Goal: Transaction & Acquisition: Purchase product/service

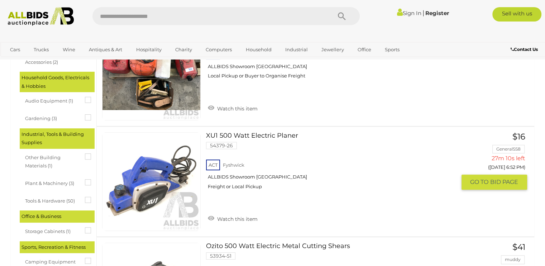
scroll to position [204, 0]
click at [212, 218] on link "Watch this item" at bounding box center [232, 218] width 53 height 11
click at [212, 218] on icon at bounding box center [209, 216] width 9 height 9
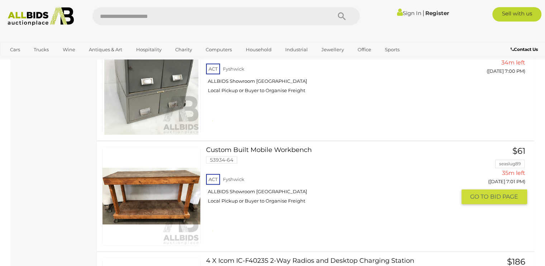
scroll to position [884, 0]
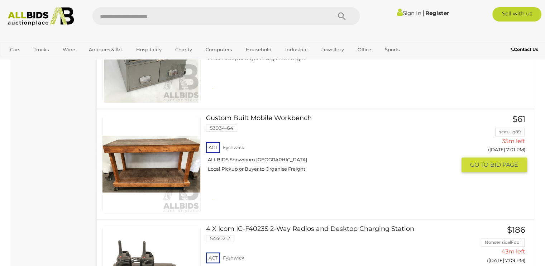
click at [162, 160] on link at bounding box center [151, 164] width 99 height 99
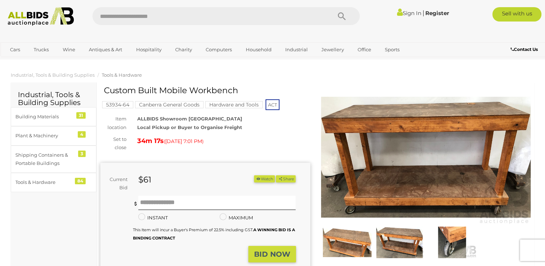
click at [290, 147] on div "34m 17s ( Today 7:01 PM )" at bounding box center [223, 140] width 173 height 11
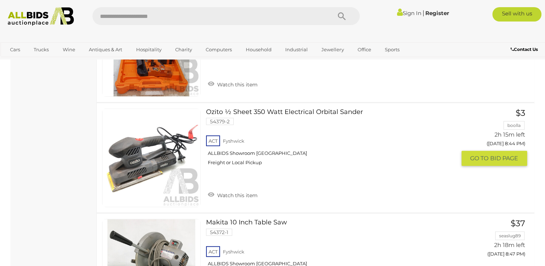
scroll to position [4538, 0]
click at [213, 190] on link "Watch this item" at bounding box center [232, 195] width 53 height 11
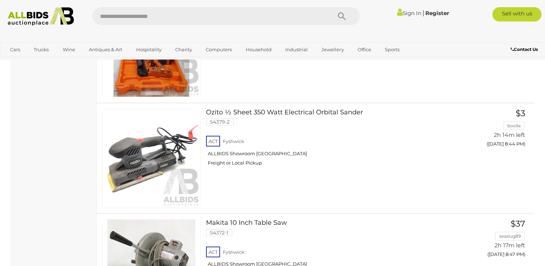
click at [402, 10] on link "Sign In" at bounding box center [409, 13] width 24 height 7
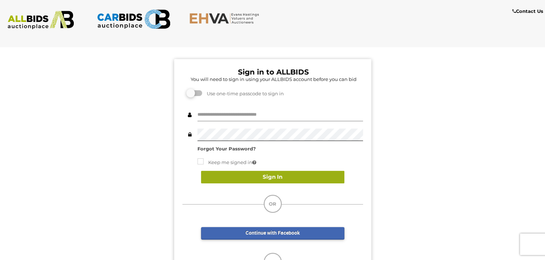
type input "**********"
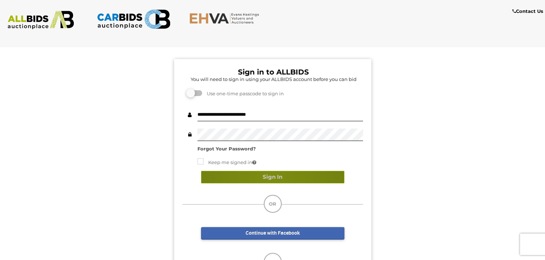
click at [271, 176] on button "Sign In" at bounding box center [272, 177] width 143 height 13
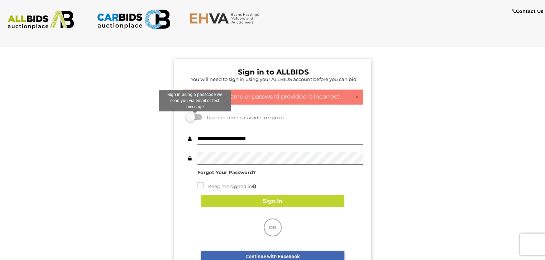
click at [197, 117] on label at bounding box center [195, 117] width 14 height 6
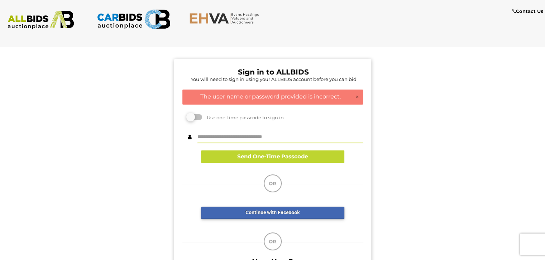
click at [231, 142] on div at bounding box center [281, 137] width 166 height 13
click at [231, 137] on input "text" at bounding box center [281, 137] width 166 height 13
type input "**********"
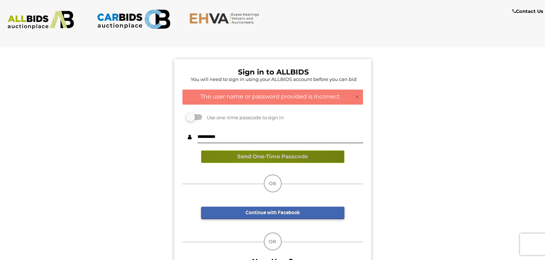
click at [250, 153] on button "Send One-Time Passcode" at bounding box center [272, 157] width 143 height 13
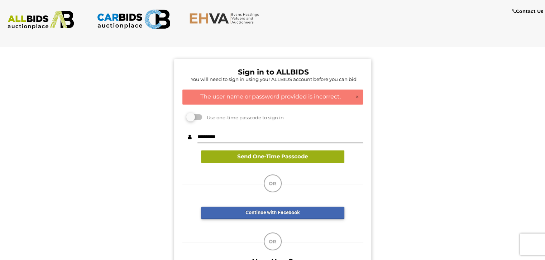
scroll to position [78, 0]
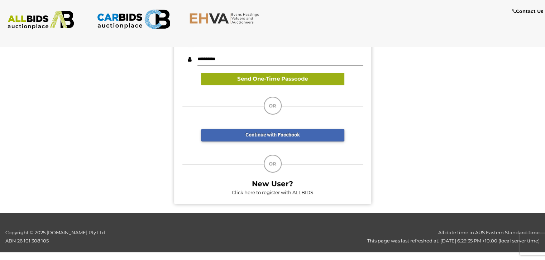
click at [250, 153] on div "Sign in to ALLBIDS You will need to sign in using your ALLBIDS account before y…" at bounding box center [272, 92] width 197 height 223
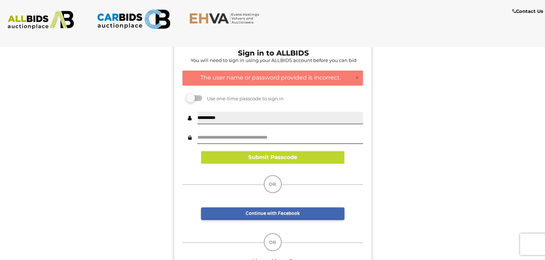
scroll to position [19, 0]
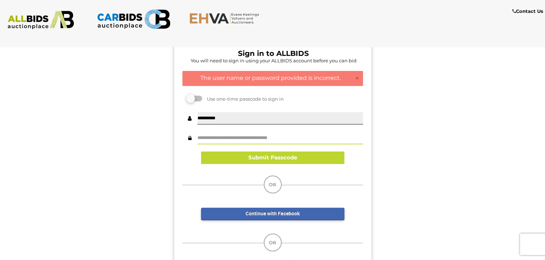
click at [242, 137] on input "text" at bounding box center [281, 138] width 166 height 13
type input "******"
click at [251, 126] on div "**********" at bounding box center [273, 139] width 181 height 65
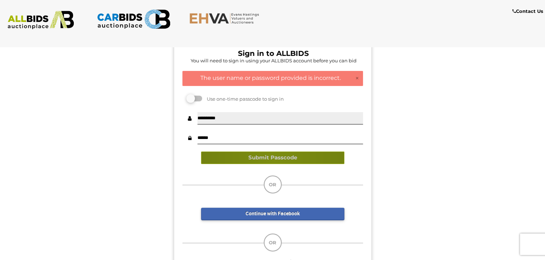
click at [274, 159] on button "Submit Passcode" at bounding box center [272, 158] width 143 height 13
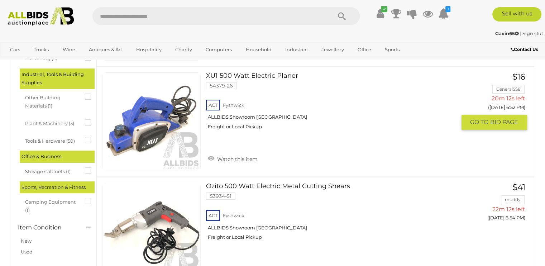
scroll to position [263, 0]
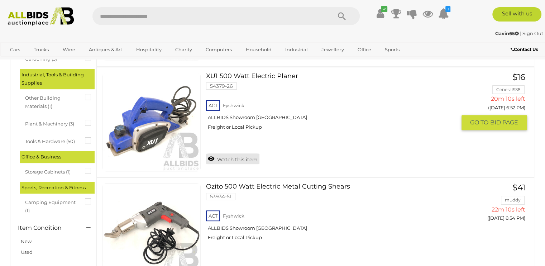
click at [212, 161] on link "Watch this item" at bounding box center [232, 158] width 53 height 11
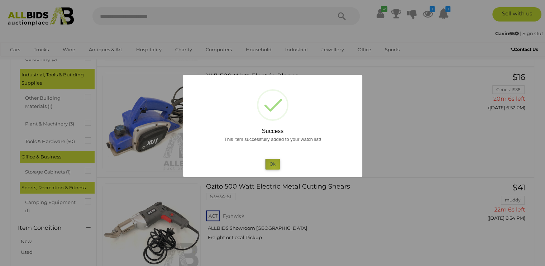
click at [274, 167] on button "Ok" at bounding box center [272, 164] width 15 height 10
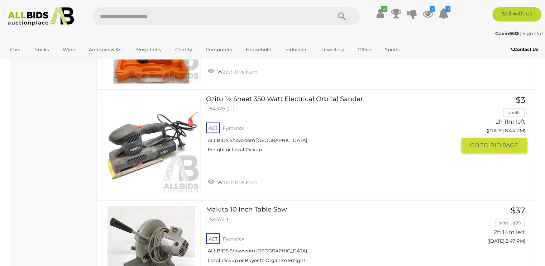
scroll to position [4551, 0]
click at [215, 176] on link "Watch this item" at bounding box center [232, 181] width 53 height 11
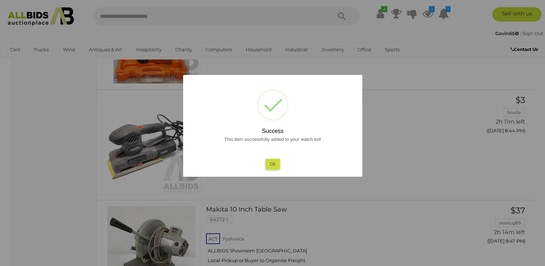
click at [273, 164] on button "Ok" at bounding box center [272, 164] width 15 height 10
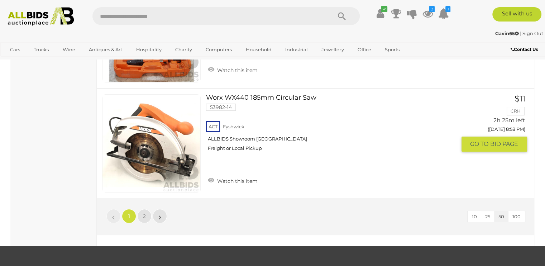
scroll to position [5436, 0]
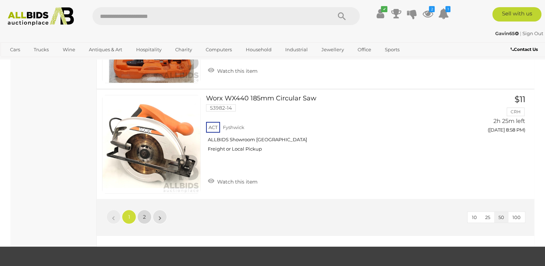
click at [146, 214] on span "2" at bounding box center [144, 217] width 3 height 6
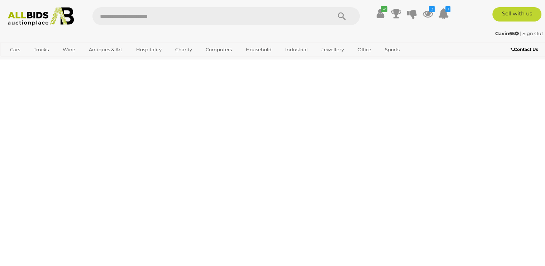
scroll to position [37, 0]
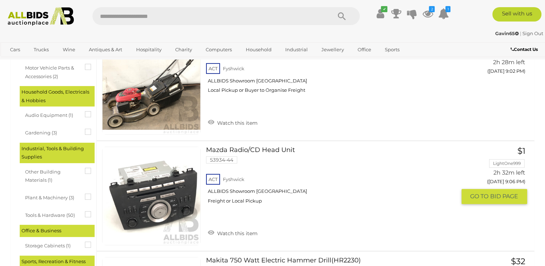
scroll to position [189, 0]
click at [258, 163] on link "Mazda Radio/CD Head Unit 53934-44 ACT Fyshwick ALLBIDS Showroom Fyshwick" at bounding box center [334, 178] width 245 height 63
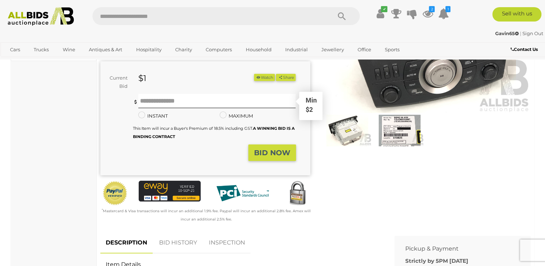
scroll to position [113, 0]
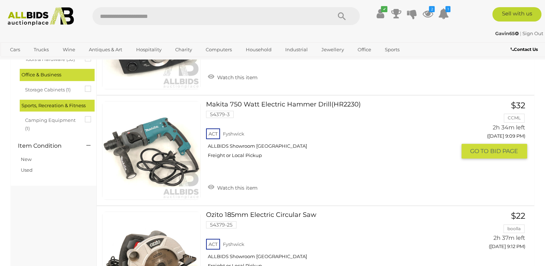
scroll to position [343, 0]
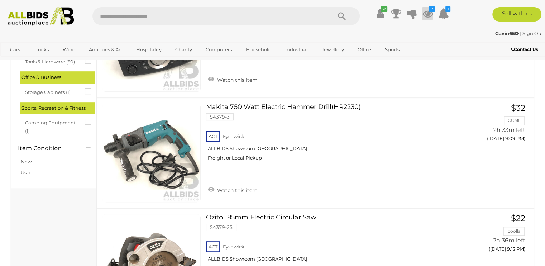
click at [428, 12] on icon at bounding box center [427, 13] width 11 height 13
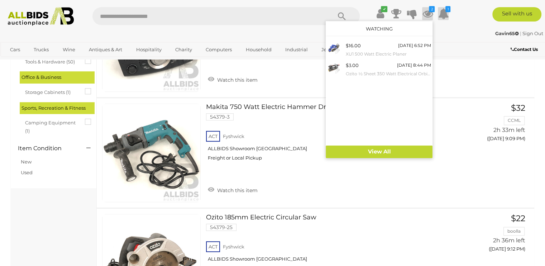
click at [449, 12] on icon "1" at bounding box center [448, 9] width 5 height 6
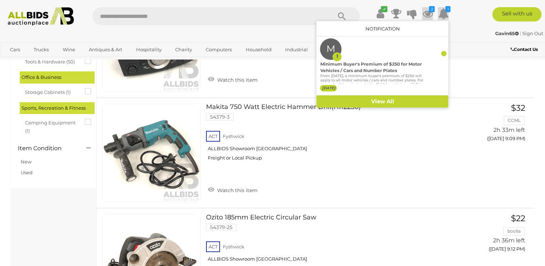
click at [429, 13] on icon at bounding box center [427, 13] width 11 height 13
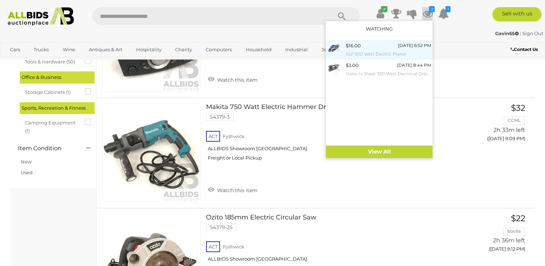
click at [371, 50] on small "XU1 500 Watt Electric Planer" at bounding box center [388, 54] width 85 height 8
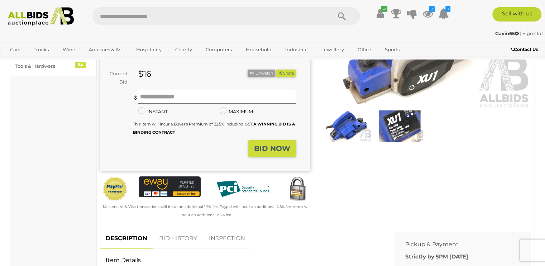
scroll to position [116, 0]
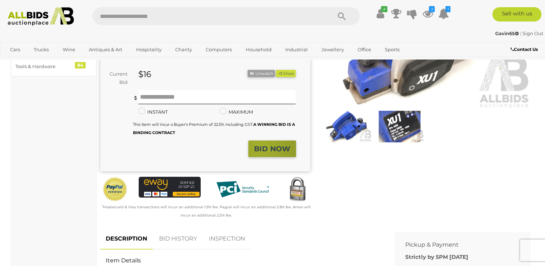
click at [261, 148] on strong "BID NOW" at bounding box center [272, 149] width 36 height 9
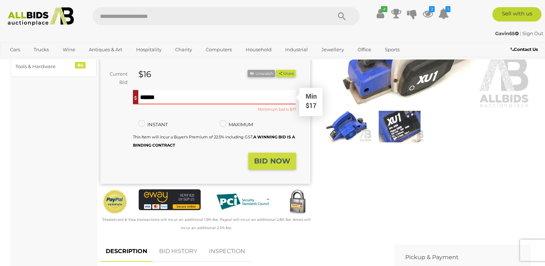
click at [193, 99] on input "text" at bounding box center [217, 97] width 158 height 14
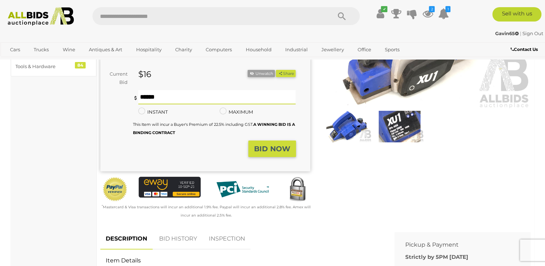
type input "**"
click at [276, 141] on button "BID NOW" at bounding box center [273, 149] width 48 height 17
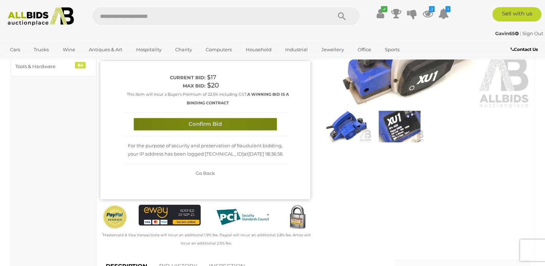
click at [213, 128] on button "Confirm Bid" at bounding box center [205, 124] width 143 height 13
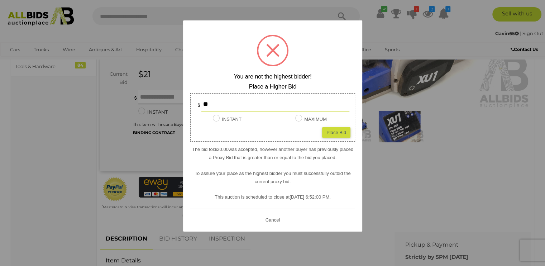
click at [410, 167] on div at bounding box center [272, 133] width 545 height 266
